Goal: Communication & Community: Answer question/provide support

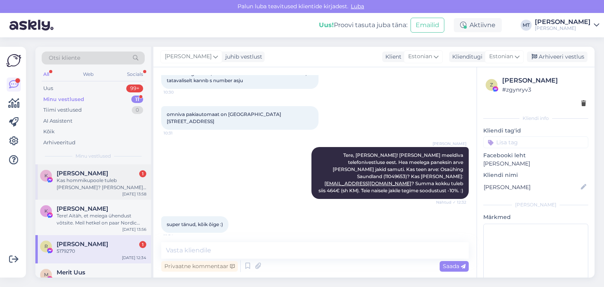
click at [105, 180] on div "Kas hommikupoole tuleb [PERSON_NAME]? [PERSON_NAME] homme al 13.00 plaan tehtud." at bounding box center [102, 184] width 90 height 14
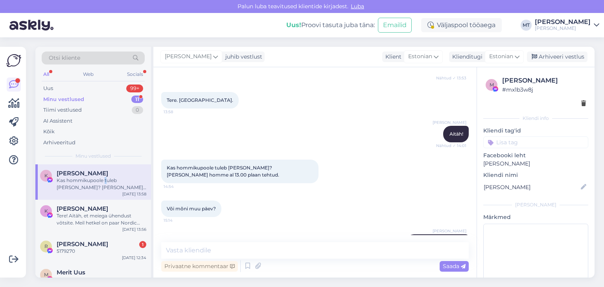
scroll to position [1923, 0]
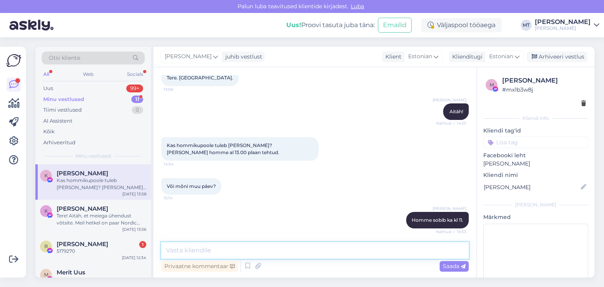
click at [177, 250] on textarea at bounding box center [315, 250] width 308 height 17
type textarea "Väga tore! Ootan Teid :)"
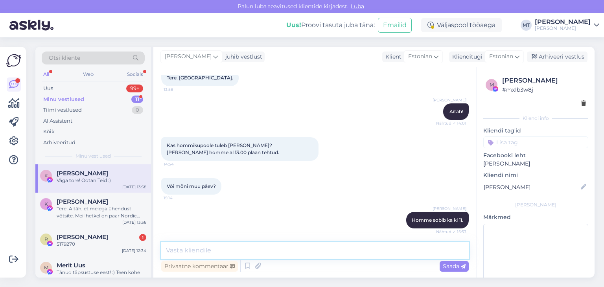
scroll to position [1974, 0]
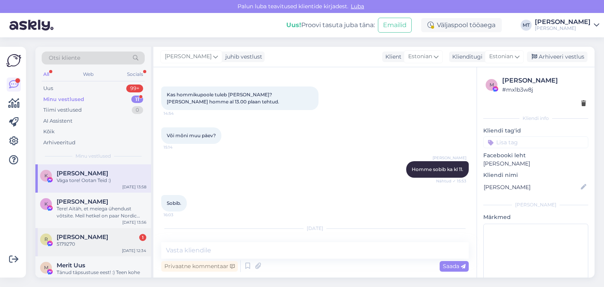
click at [83, 241] on div "5179270" at bounding box center [102, 244] width 90 height 7
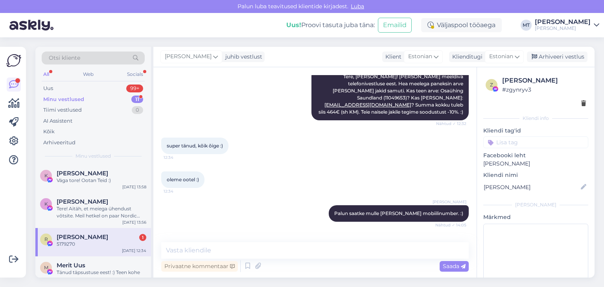
click at [72, 100] on div "Minu vestlused" at bounding box center [63, 100] width 41 height 8
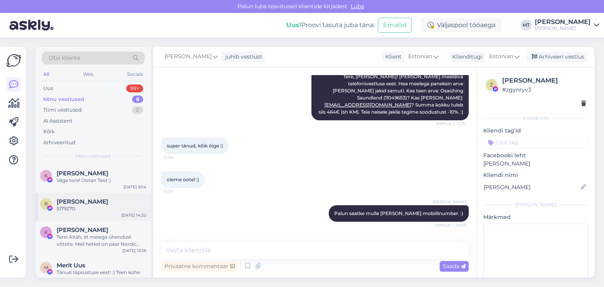
click at [68, 208] on div "5179270" at bounding box center [102, 208] width 90 height 7
drag, startPoint x: 190, startPoint y: 240, endPoint x: 187, endPoint y: 247, distance: 7.4
click at [190, 241] on div "Vestlus algas [DATE] Tervist, kirjutan [GEOGRAPHIC_DATA], sooviksin teie pikka …" at bounding box center [314, 172] width 323 height 210
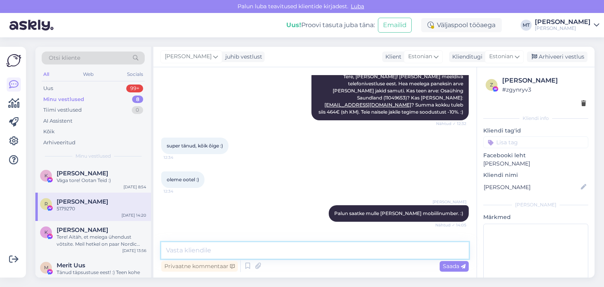
click at [186, 249] on textarea at bounding box center [315, 250] width 308 height 17
type textarea "Aitäh! Panin paki [PERSON_NAME]!"
